Goal: Task Accomplishment & Management: Use online tool/utility

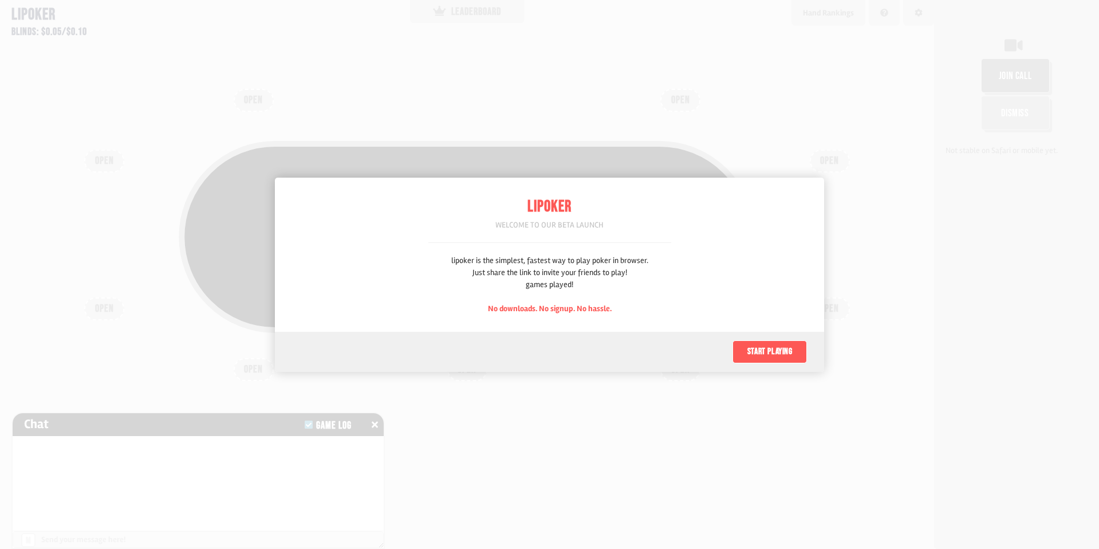
scroll to position [57, 0]
click at [757, 353] on button "Start playing" at bounding box center [770, 351] width 74 height 23
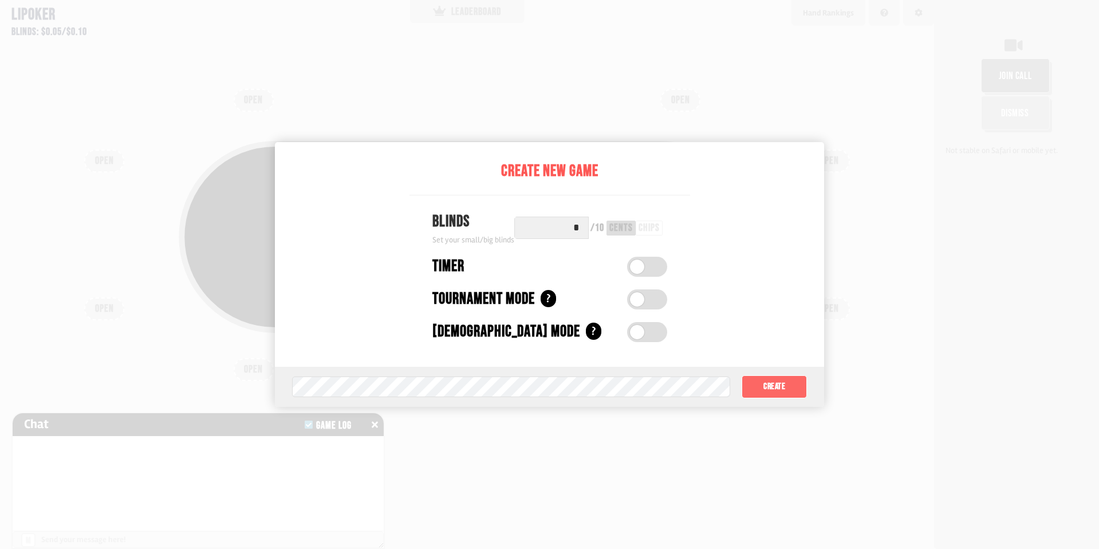
click at [765, 381] on button "Create" at bounding box center [774, 386] width 65 height 23
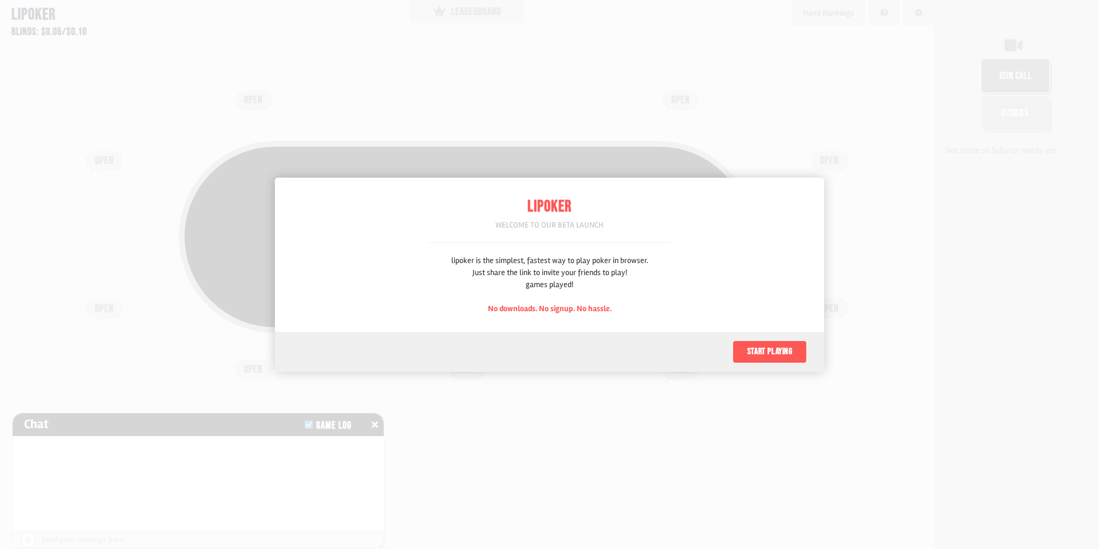
scroll to position [57, 0]
click at [767, 360] on button "Start playing" at bounding box center [770, 351] width 74 height 23
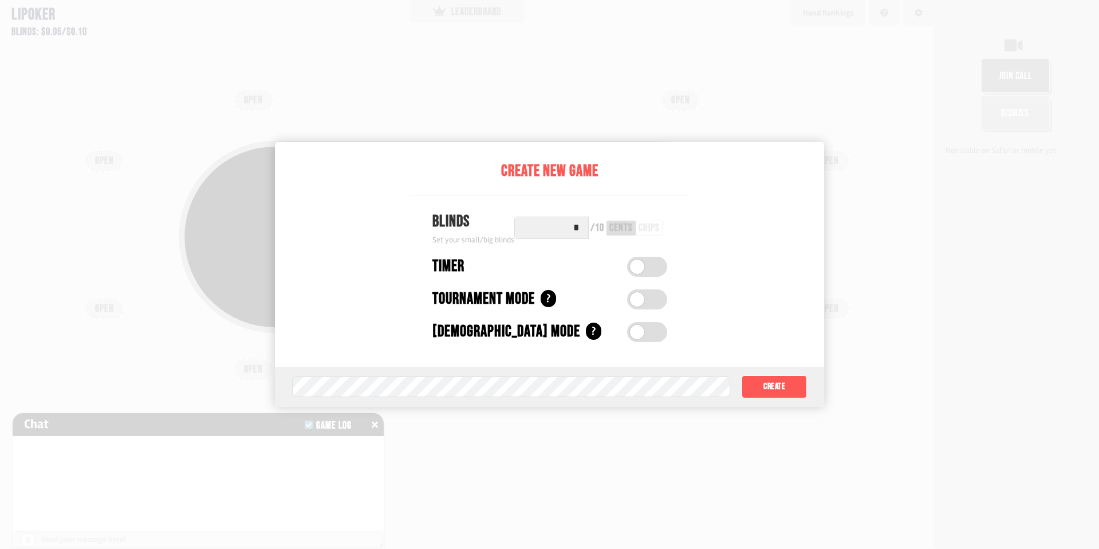
click at [650, 270] on label at bounding box center [647, 267] width 40 height 20
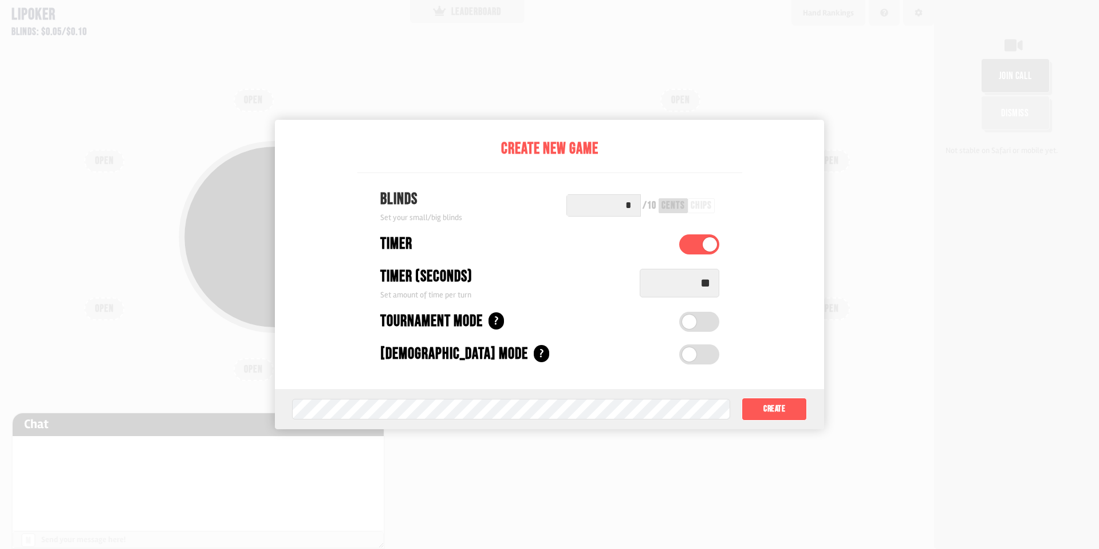
click at [694, 248] on label at bounding box center [699, 244] width 40 height 20
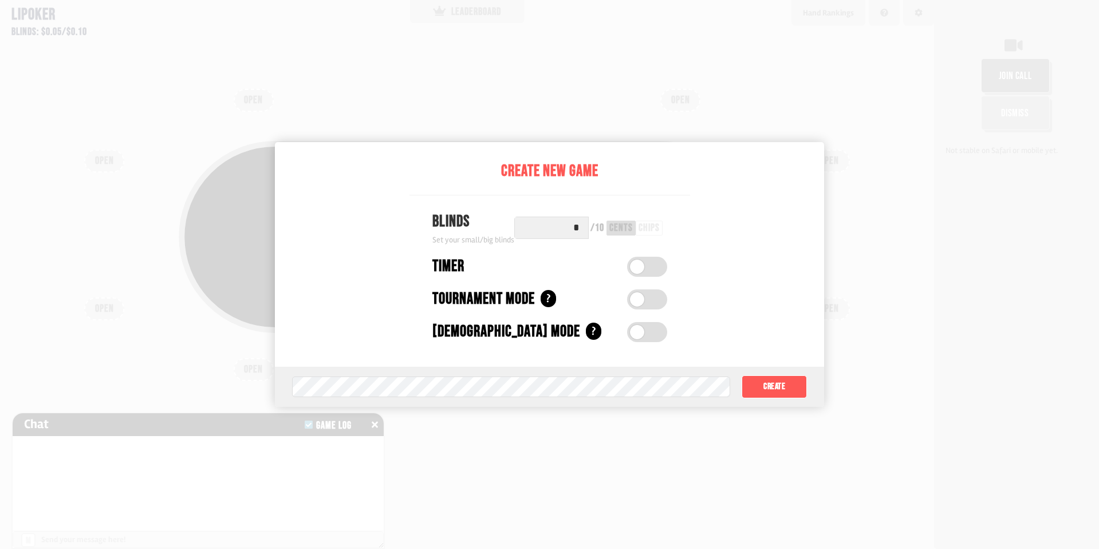
click at [649, 300] on label at bounding box center [647, 299] width 40 height 20
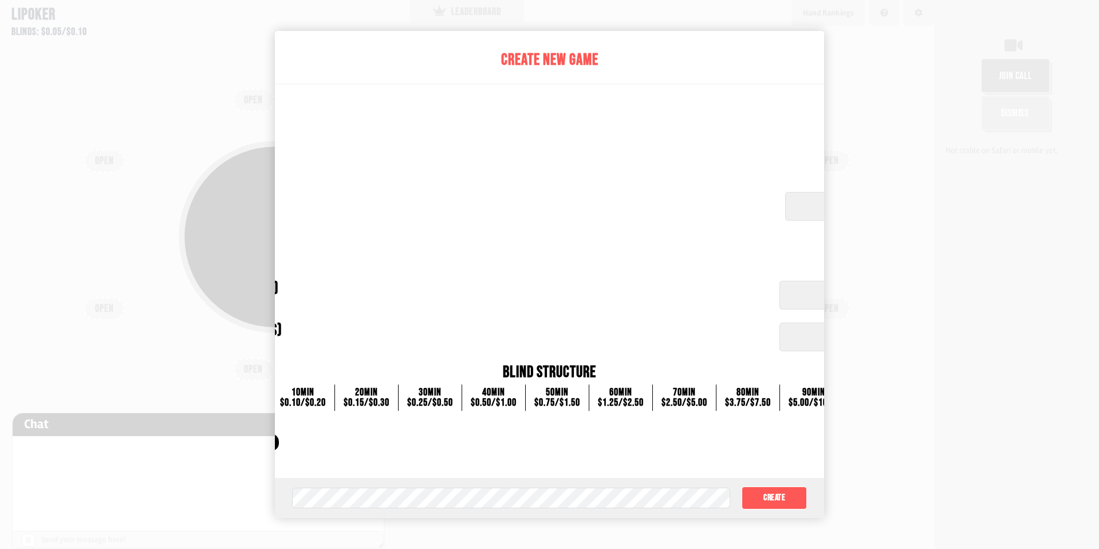
click at [801, 249] on div "Tournament Mode ?" at bounding box center [524, 245] width 828 height 24
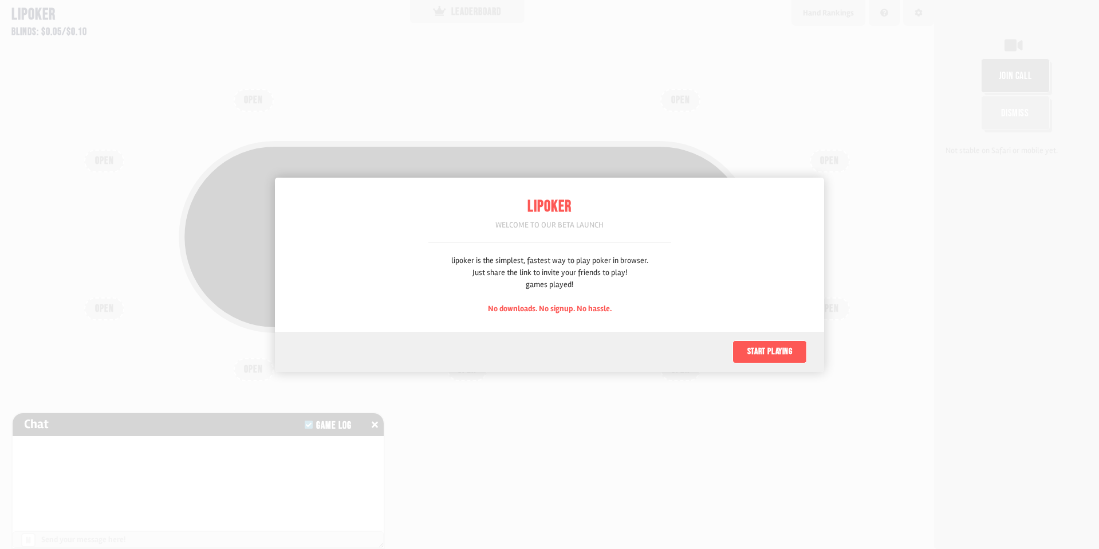
scroll to position [57, 0]
click at [793, 351] on button "Start playing" at bounding box center [770, 351] width 74 height 23
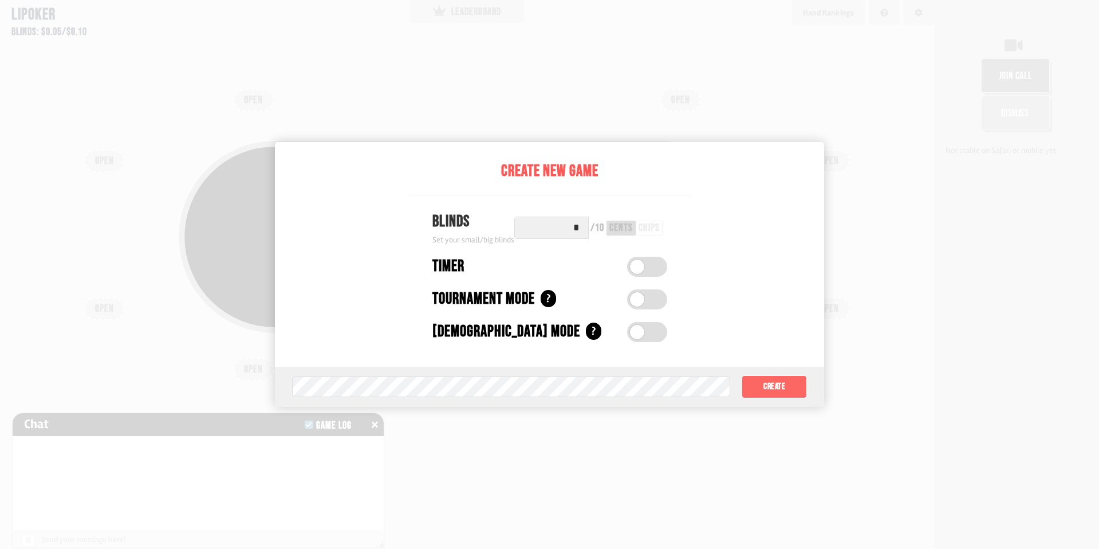
click at [801, 389] on button "Create" at bounding box center [774, 386] width 65 height 23
